Goal: Task Accomplishment & Management: Use online tool/utility

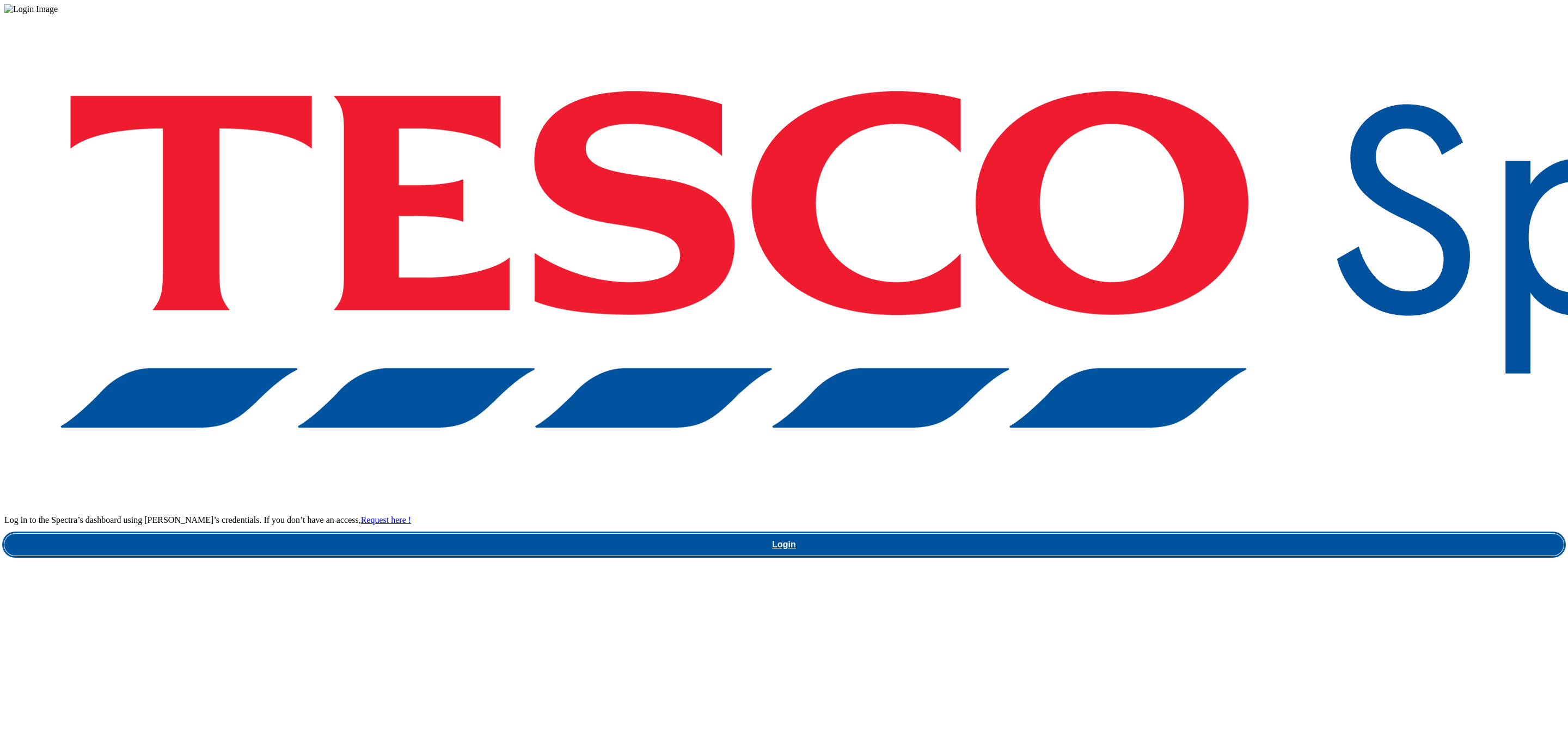
drag, startPoint x: 1196, startPoint y: 394, endPoint x: 1198, endPoint y: 399, distance: 5.4
click at [1196, 394] on div "Log in to the Spectra’s dashboard using [PERSON_NAME]’s credentials. If you don…" at bounding box center [784, 284] width 1559 height 541
click at [1201, 533] on link "Login" at bounding box center [784, 544] width 1559 height 22
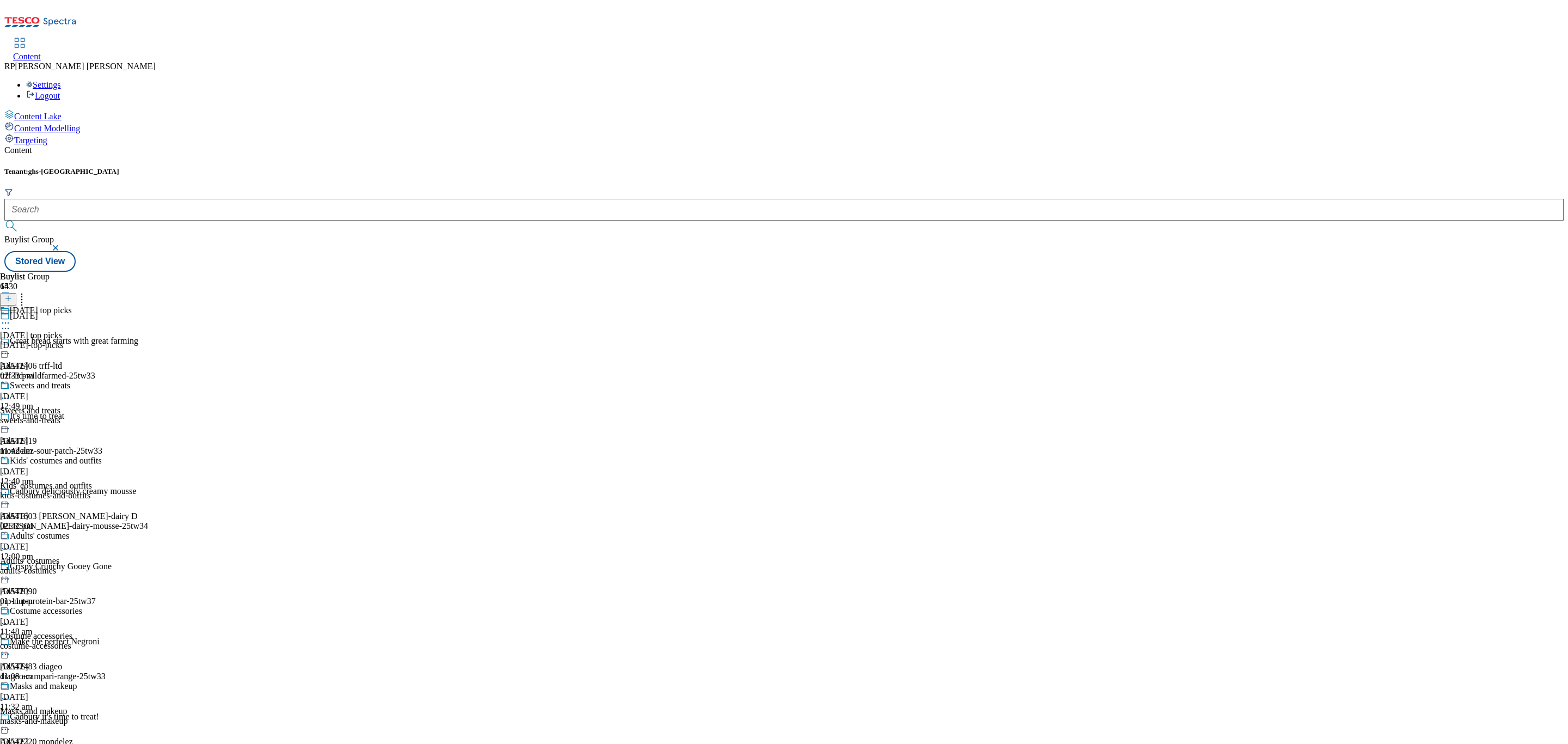
click at [102, 490] on div "kids-costumes-and-outfits" at bounding box center [51, 495] width 102 height 9
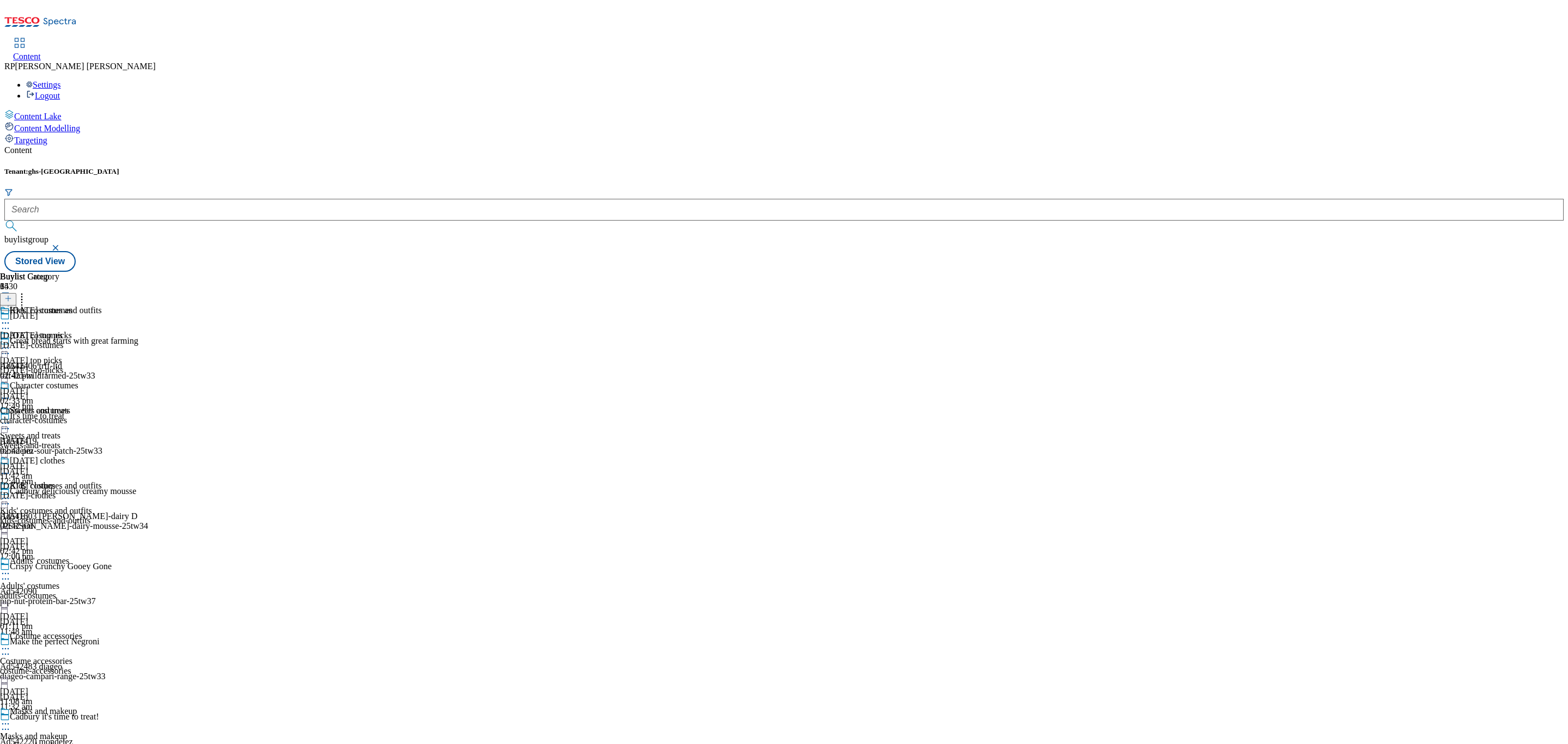
click at [11, 493] on icon at bounding box center [6, 499] width 11 height 11
click at [69, 617] on span "Un-publish" at bounding box center [51, 621] width 35 height 8
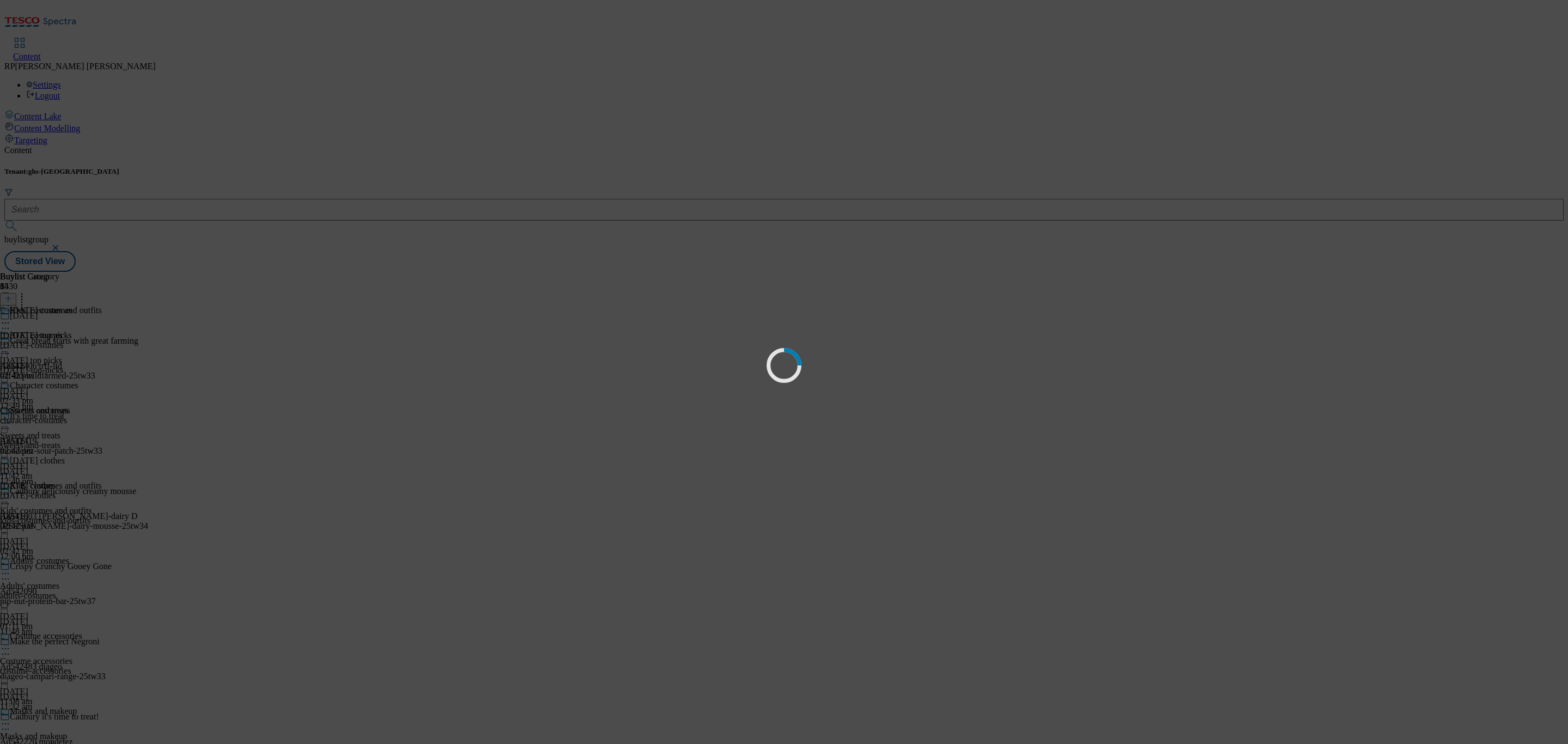
scroll to position [0, 0]
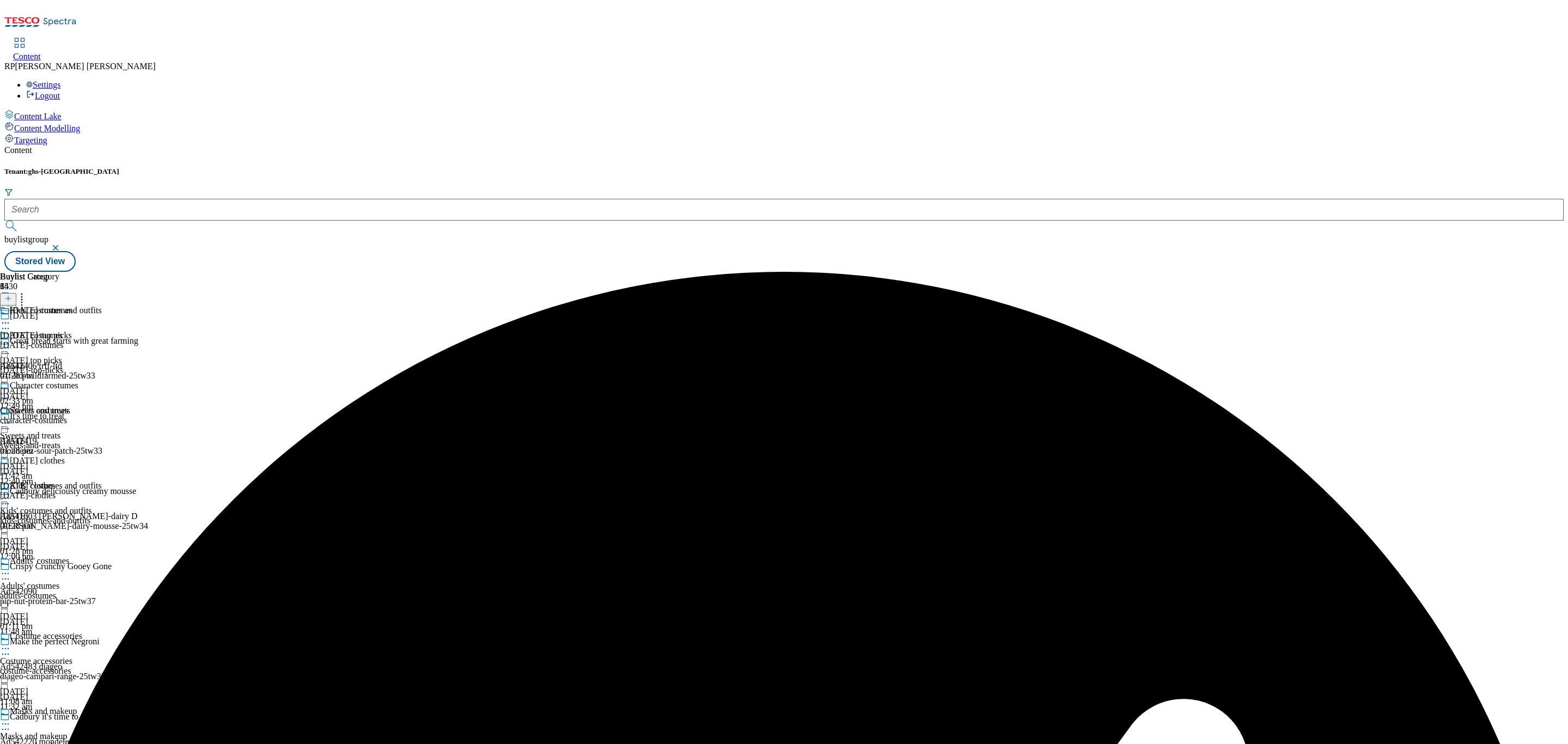
click at [11, 493] on icon at bounding box center [6, 499] width 11 height 11
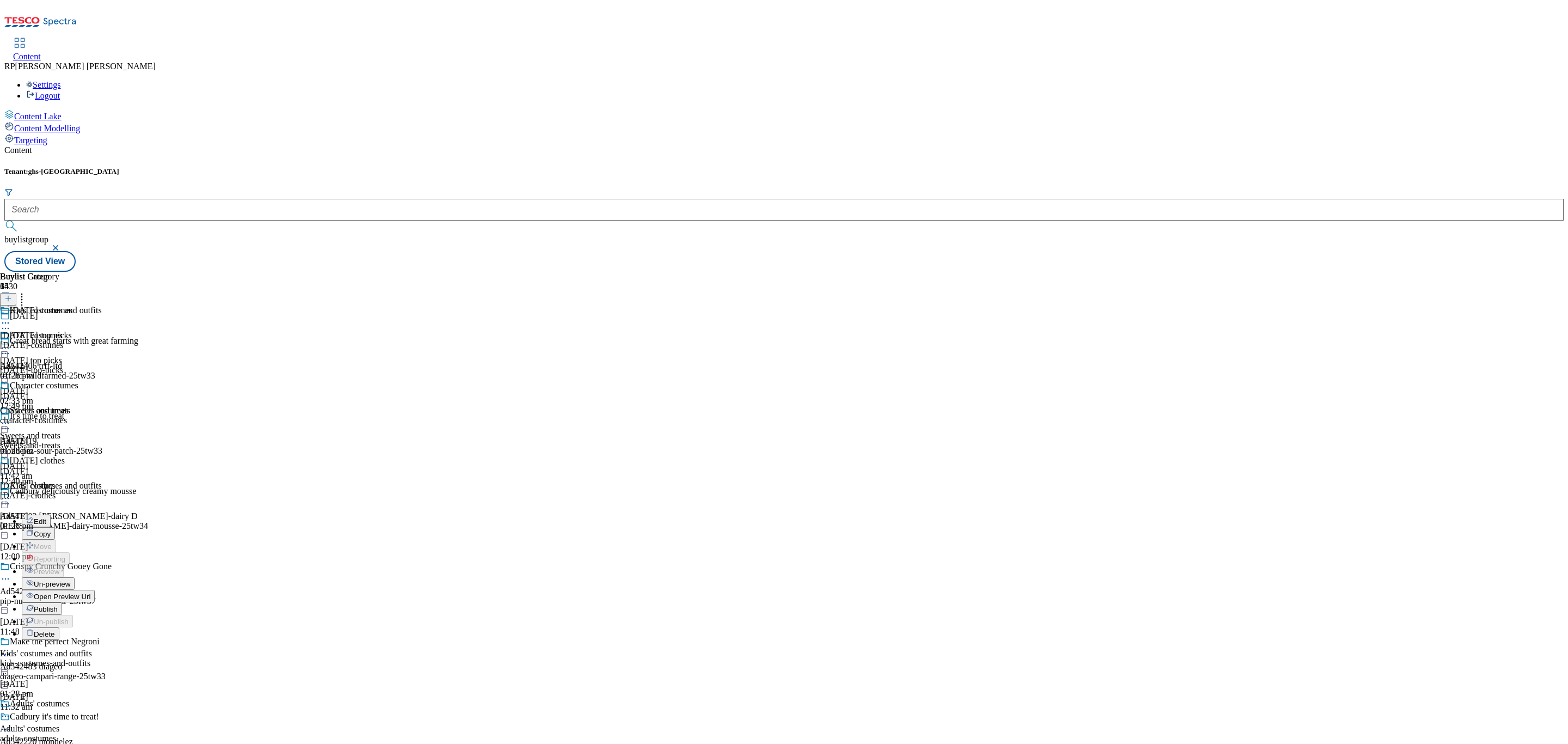
click at [70, 580] on span "Un-preview" at bounding box center [52, 583] width 37 height 8
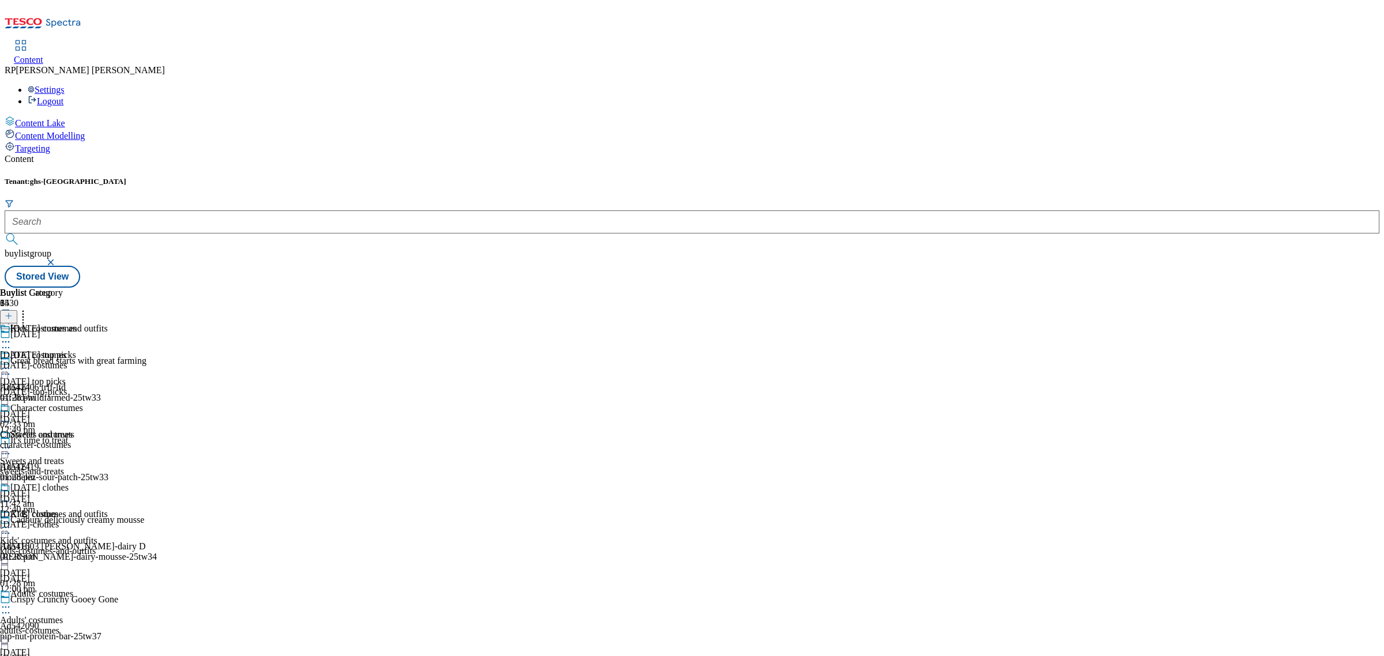
click at [12, 522] on icon at bounding box center [6, 528] width 12 height 12
click at [63, 601] on span "Preview" at bounding box center [49, 605] width 27 height 9
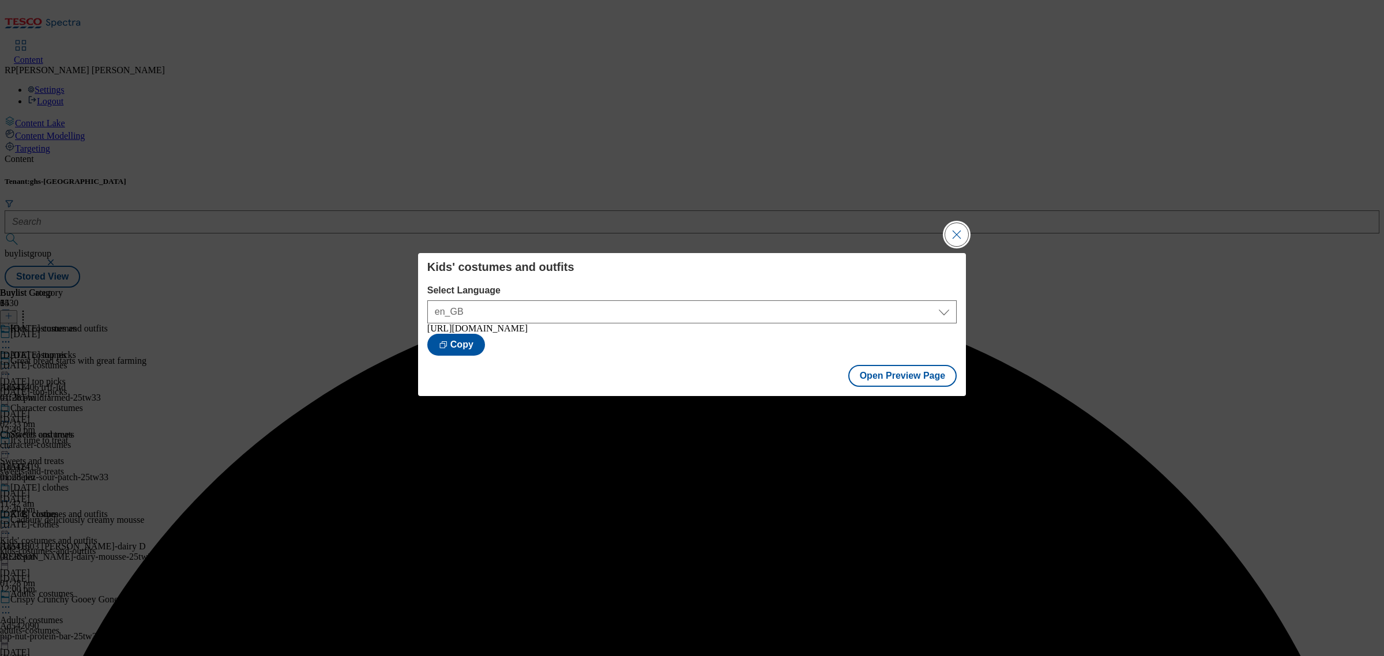
click at [960, 237] on button "Close Modal" at bounding box center [956, 234] width 23 height 23
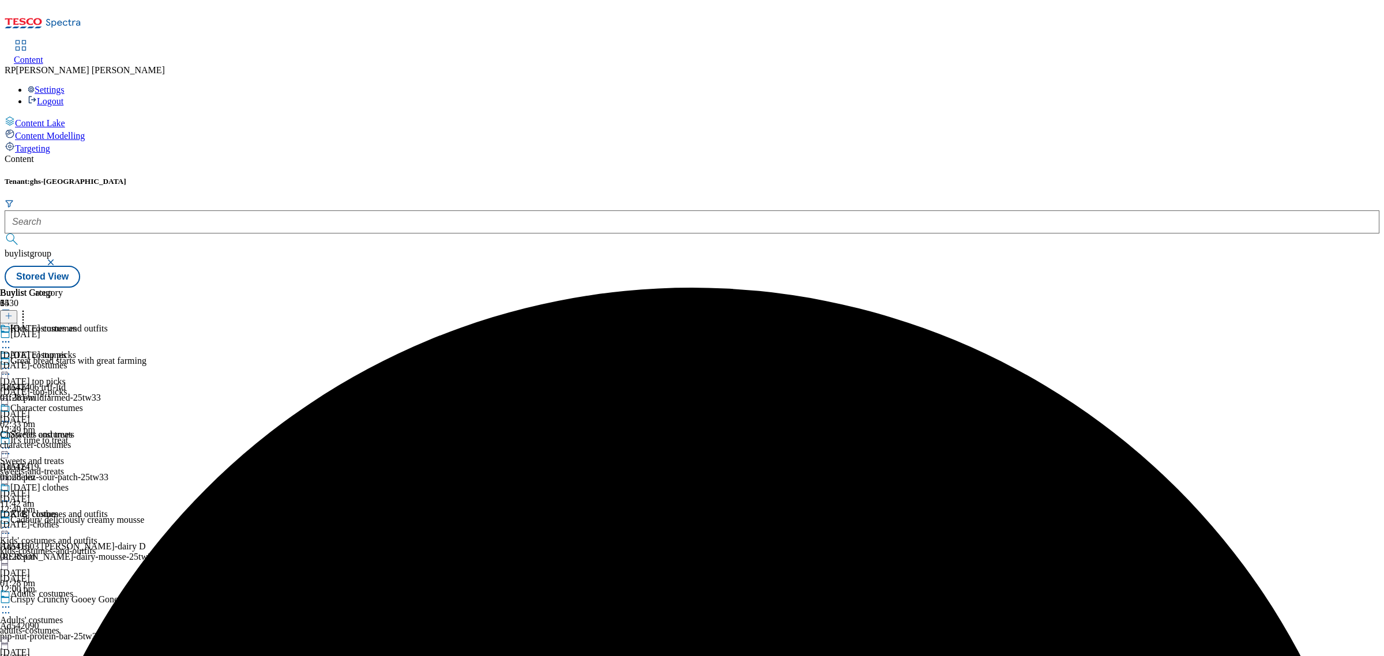
click at [108, 522] on div at bounding box center [54, 529] width 108 height 14
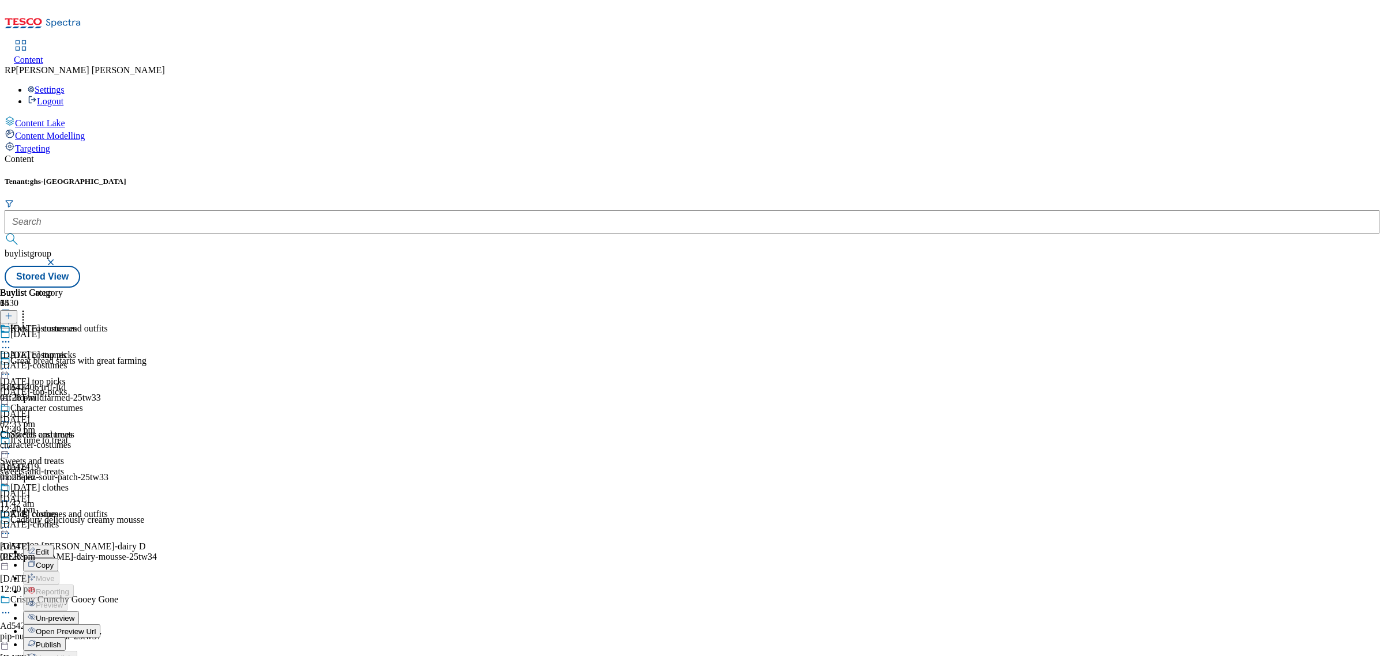
click at [61, 641] on span "Publish" at bounding box center [48, 645] width 25 height 9
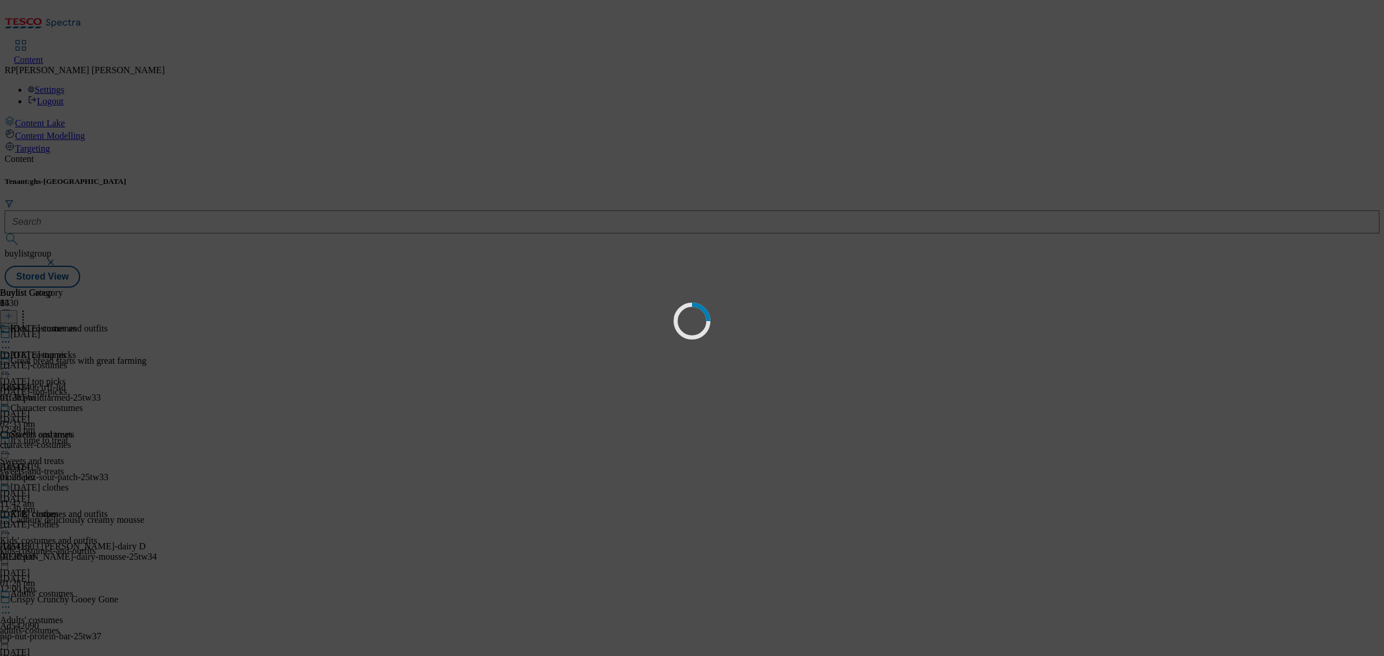
scroll to position [0, 0]
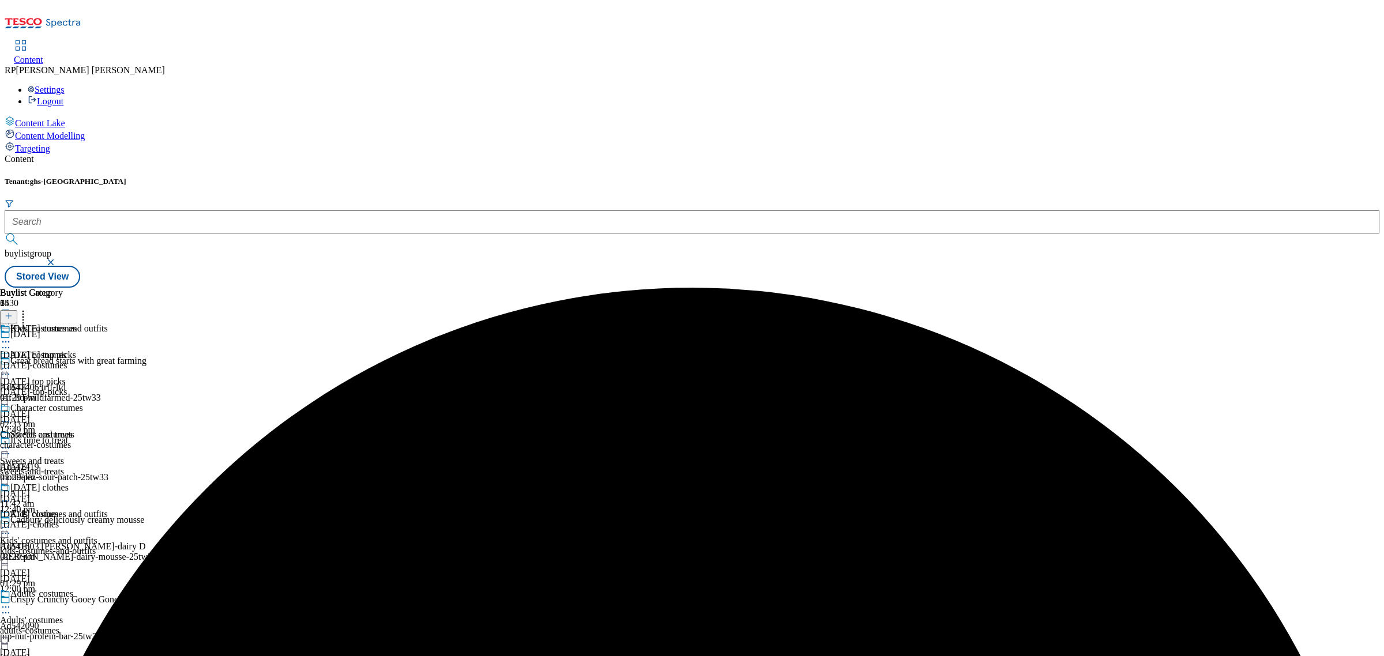
click at [1277, 288] on div "Buylist Group 6430 [DATE] Great bread starts with great farming Ad542406 trff-l…" at bounding box center [692, 288] width 1374 height 0
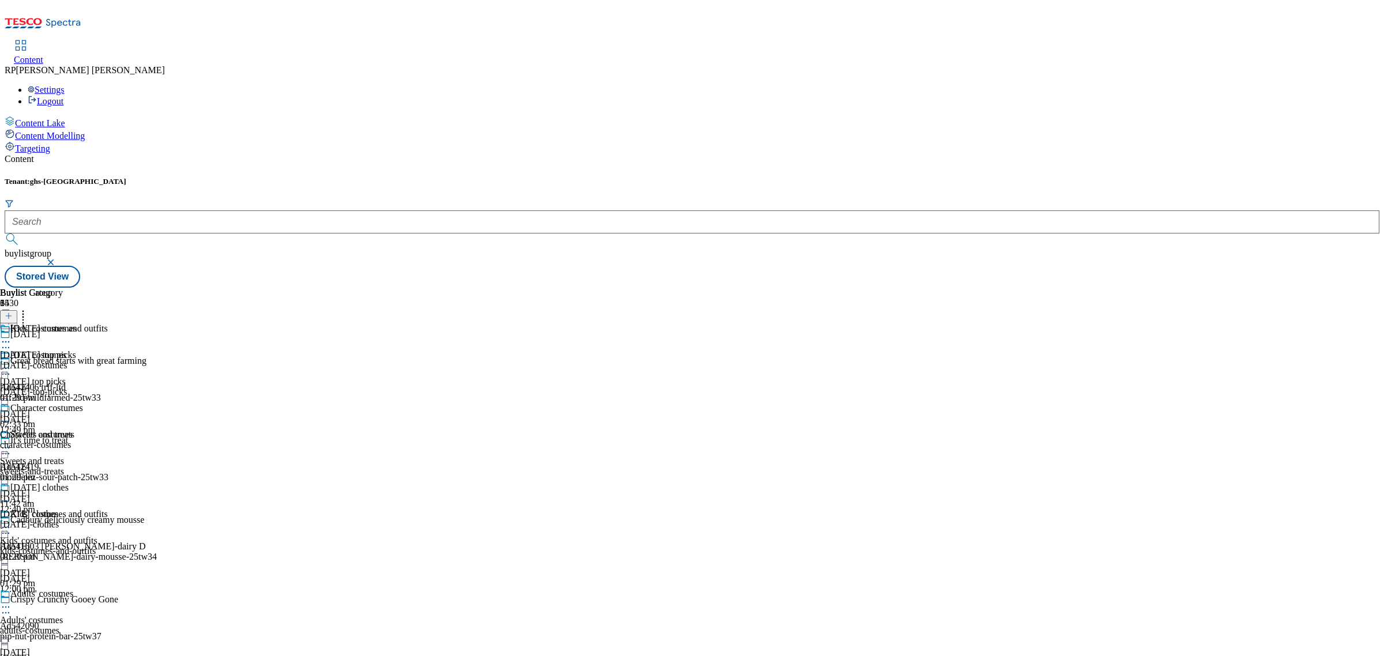
click at [937, 288] on div "Buylist Group 6430 [DATE] Great bread starts with great farming Ad542406 trff-l…" at bounding box center [692, 288] width 1374 height 0
drag, startPoint x: 1114, startPoint y: 369, endPoint x: 980, endPoint y: 394, distance: 136.6
click at [1101, 288] on div "Buylist Group 6430 [DATE] Great bread starts with great farming Ad542406 trff-l…" at bounding box center [692, 288] width 1374 height 0
